Goal: Browse casually

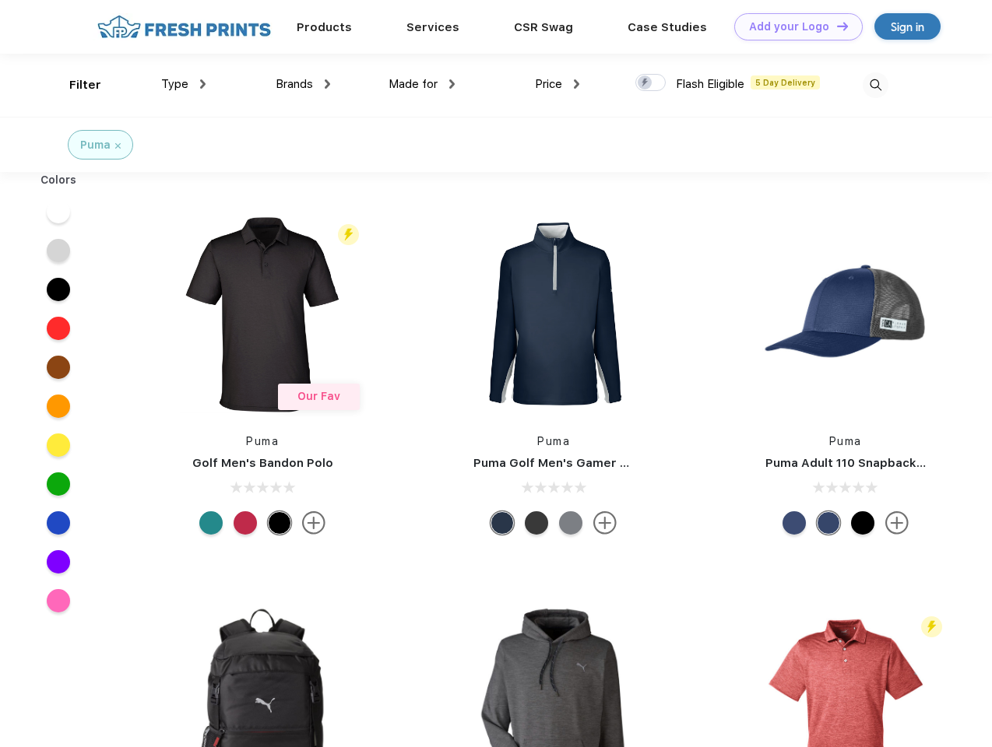
click at [792, 26] on link "Add your Logo Design Tool" at bounding box center [798, 26] width 128 height 27
click at [0, 0] on div "Design Tool" at bounding box center [0, 0] width 0 height 0
click at [835, 26] on link "Add your Logo Design Tool" at bounding box center [798, 26] width 128 height 27
click at [75, 85] on div "Filter" at bounding box center [85, 85] width 32 height 18
click at [184, 84] on span "Type" at bounding box center [174, 84] width 27 height 14
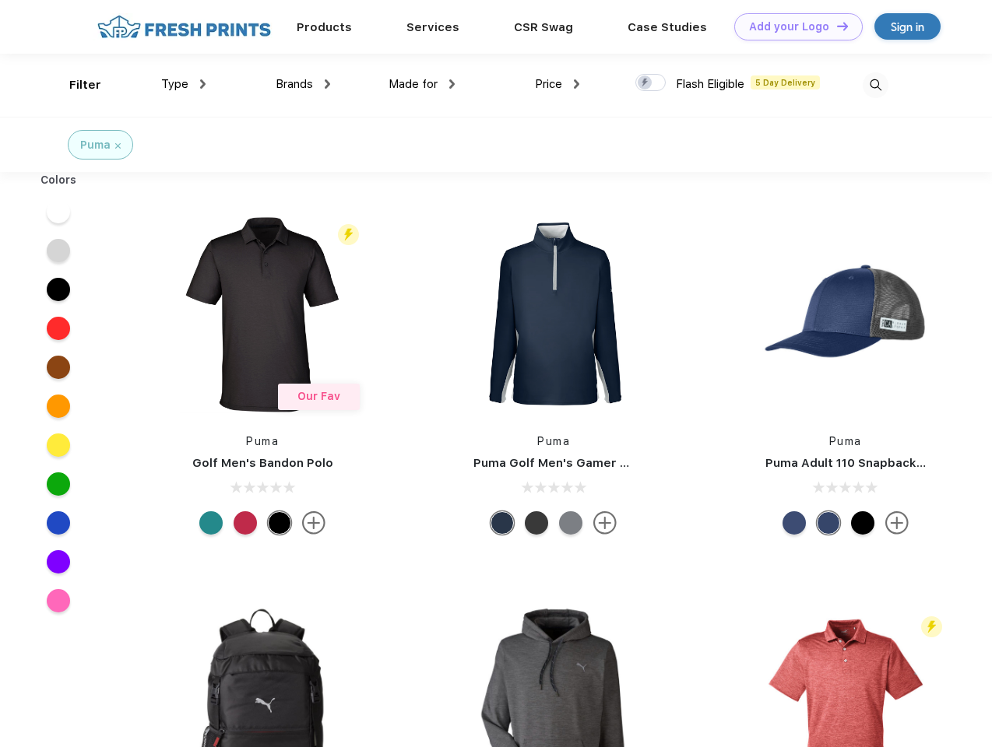
click at [303, 84] on span "Brands" at bounding box center [294, 84] width 37 height 14
click at [422, 84] on span "Made for" at bounding box center [412, 84] width 49 height 14
click at [557, 84] on span "Price" at bounding box center [548, 84] width 27 height 14
click at [651, 83] on div at bounding box center [650, 82] width 30 height 17
click at [645, 83] on input "checkbox" at bounding box center [640, 78] width 10 height 10
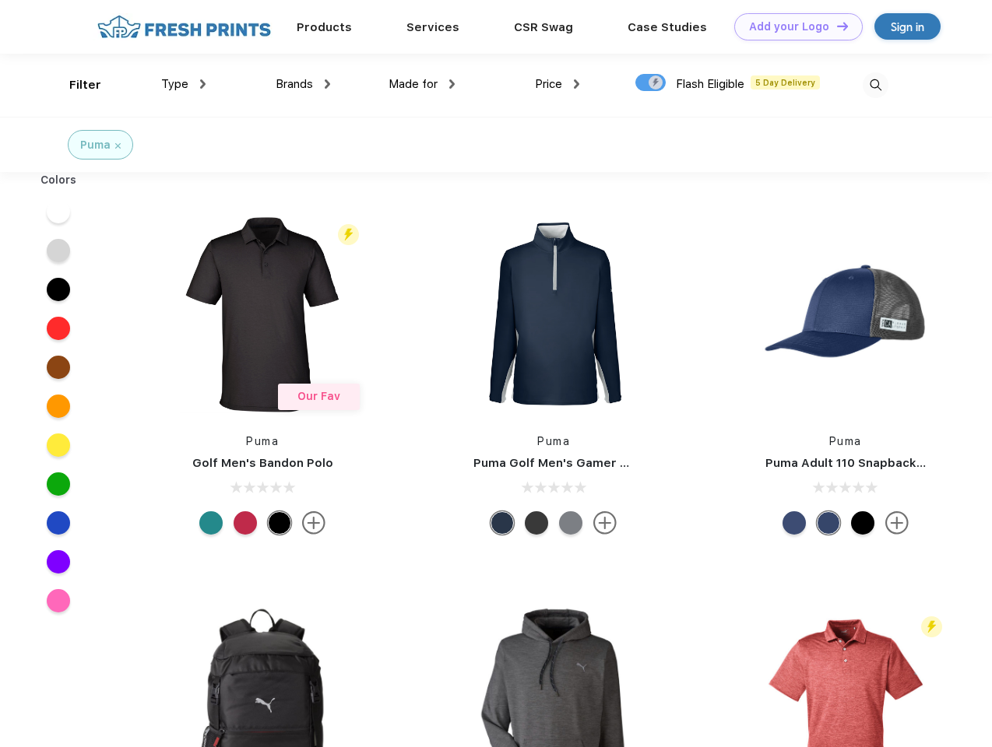
click at [875, 85] on img at bounding box center [875, 85] width 26 height 26
